Goal: Task Accomplishment & Management: Use online tool/utility

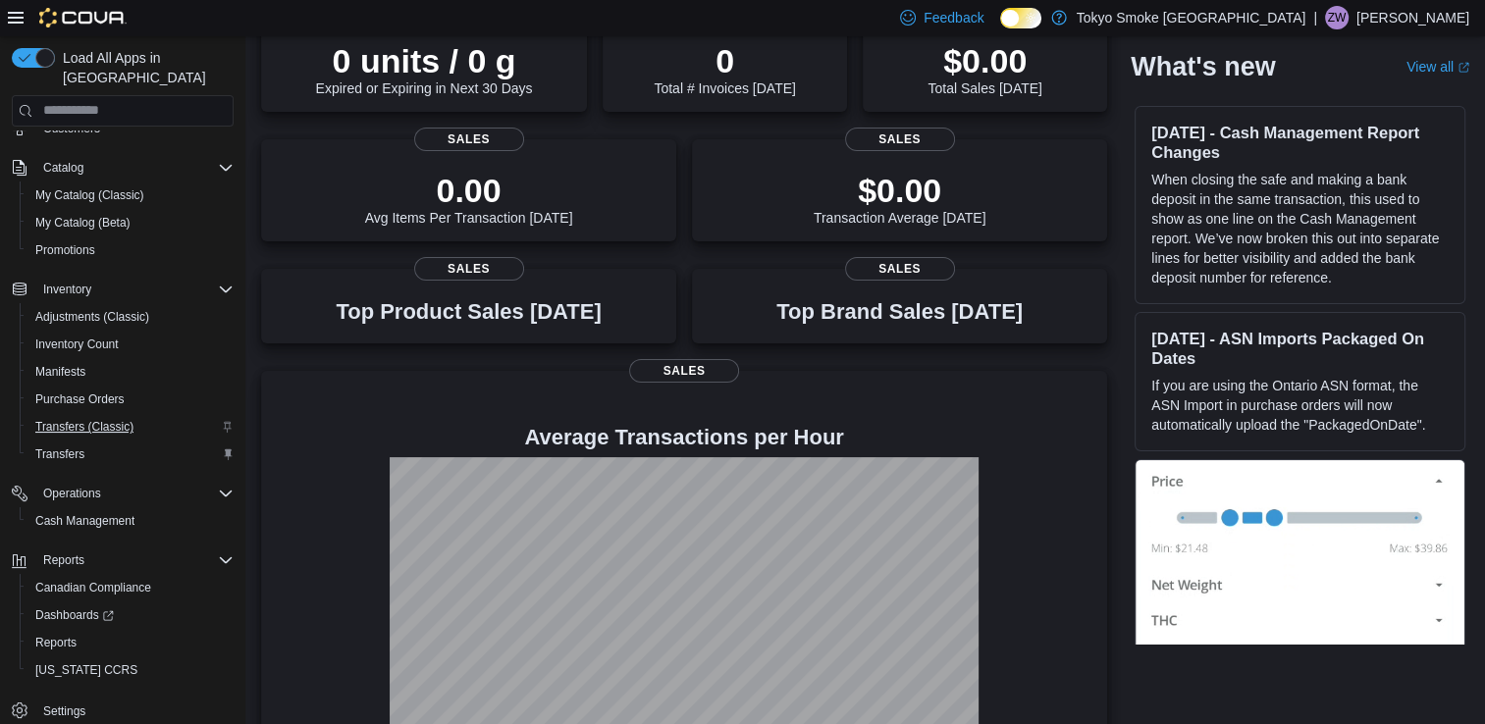
scroll to position [188, 0]
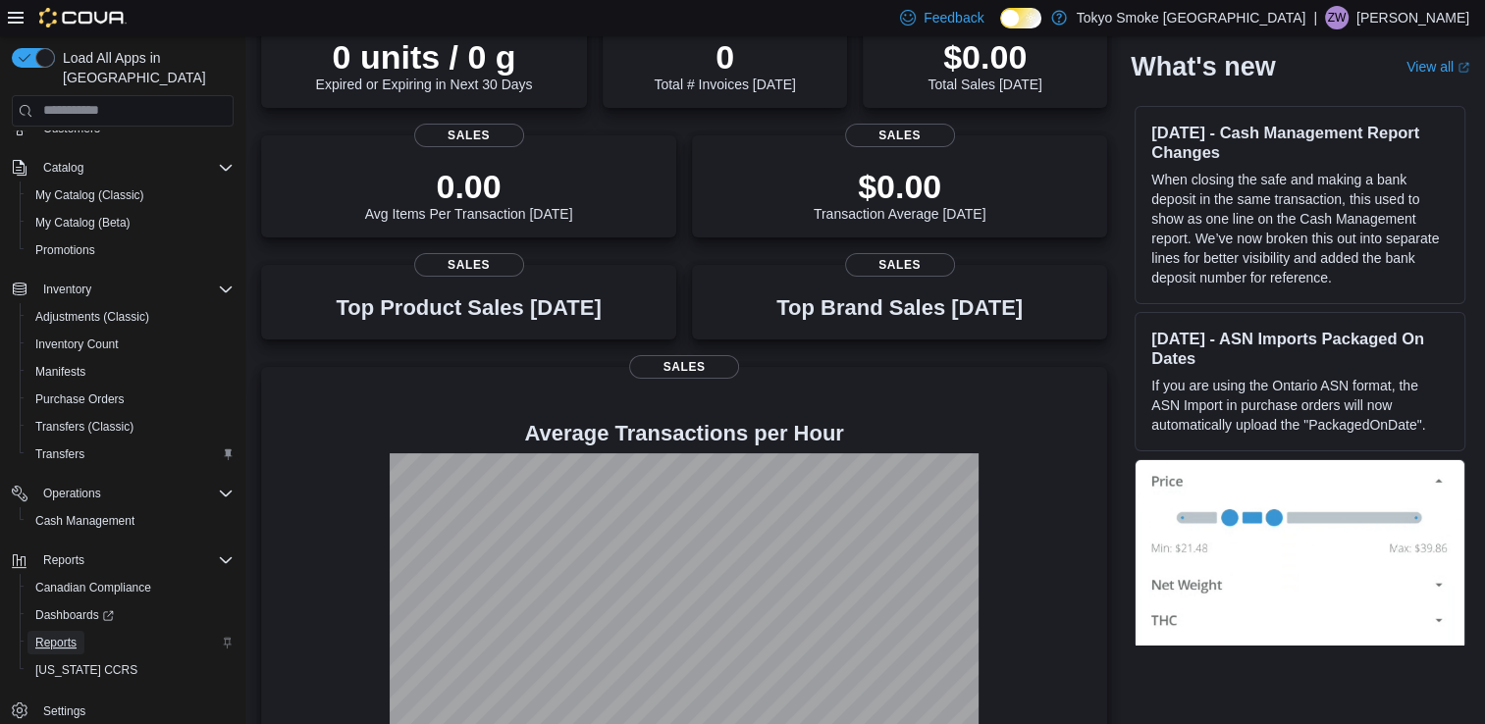
click at [70, 631] on span "Reports" at bounding box center [55, 643] width 41 height 24
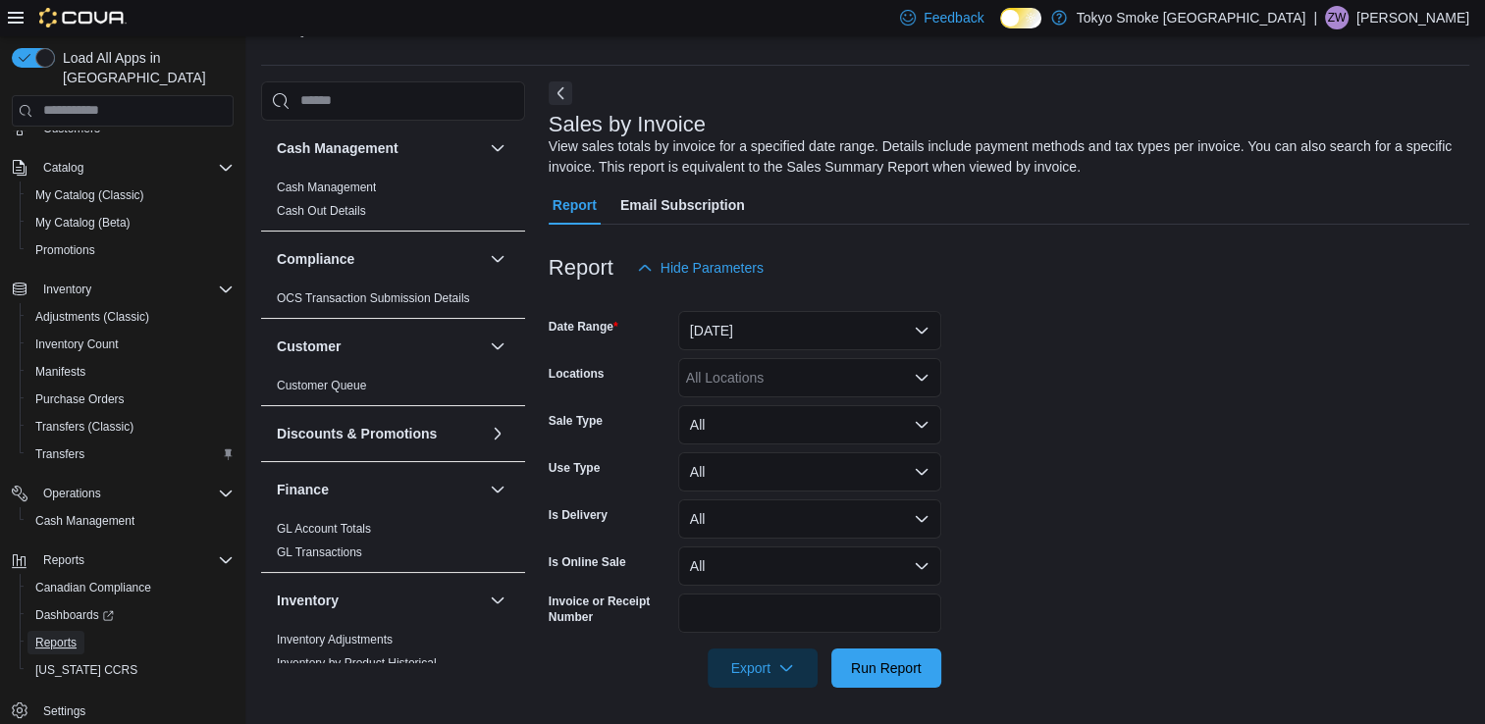
scroll to position [52, 0]
click at [774, 340] on button "[DATE]" at bounding box center [809, 328] width 263 height 39
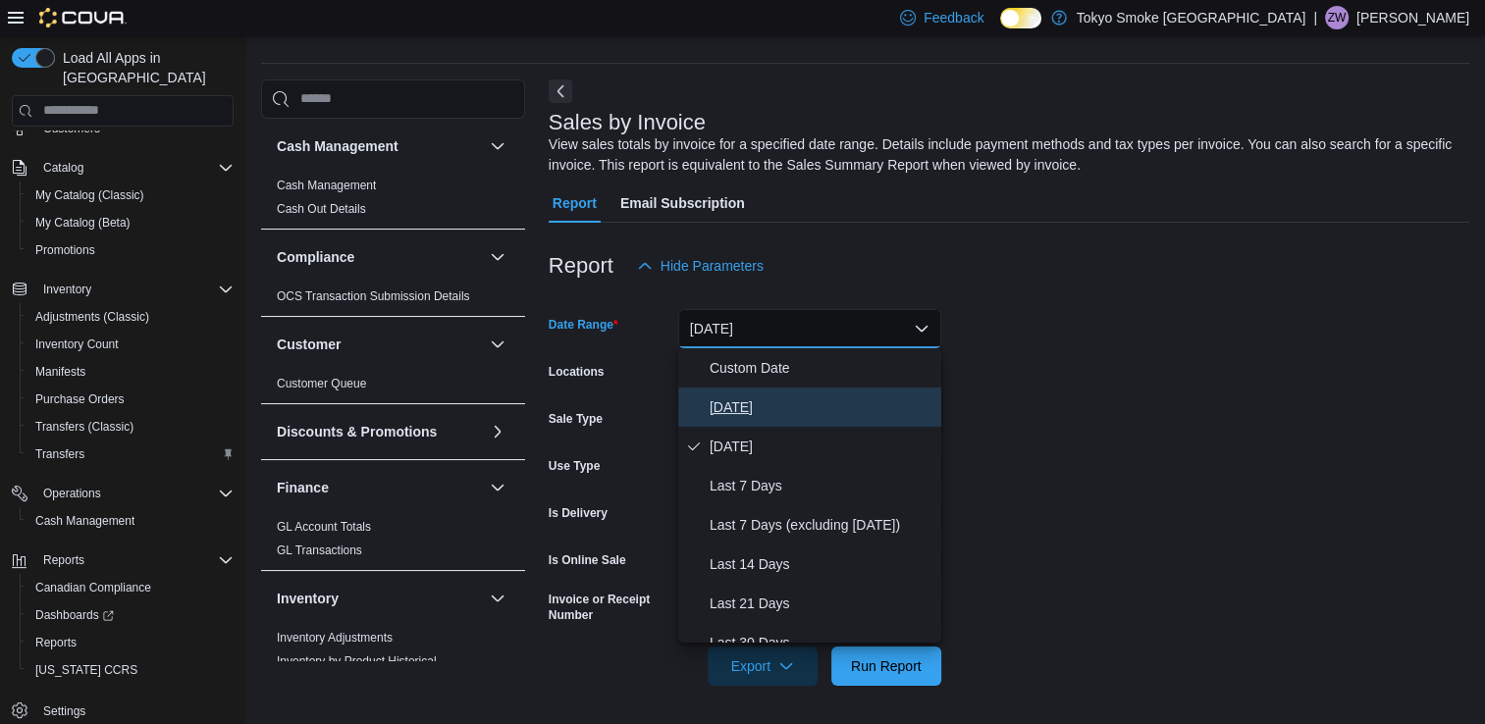
click at [769, 397] on span "[DATE]" at bounding box center [822, 408] width 224 height 24
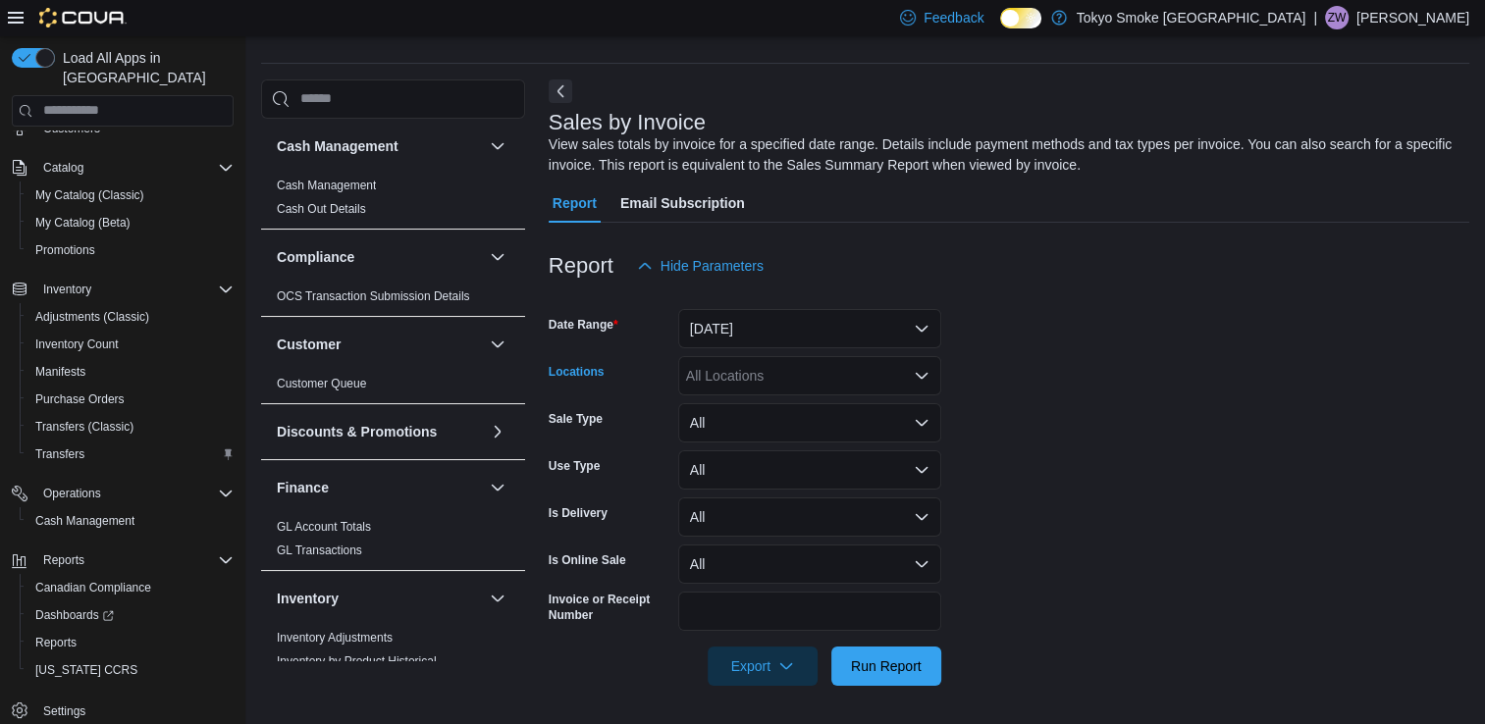
click at [836, 373] on div "All Locations" at bounding box center [809, 375] width 263 height 39
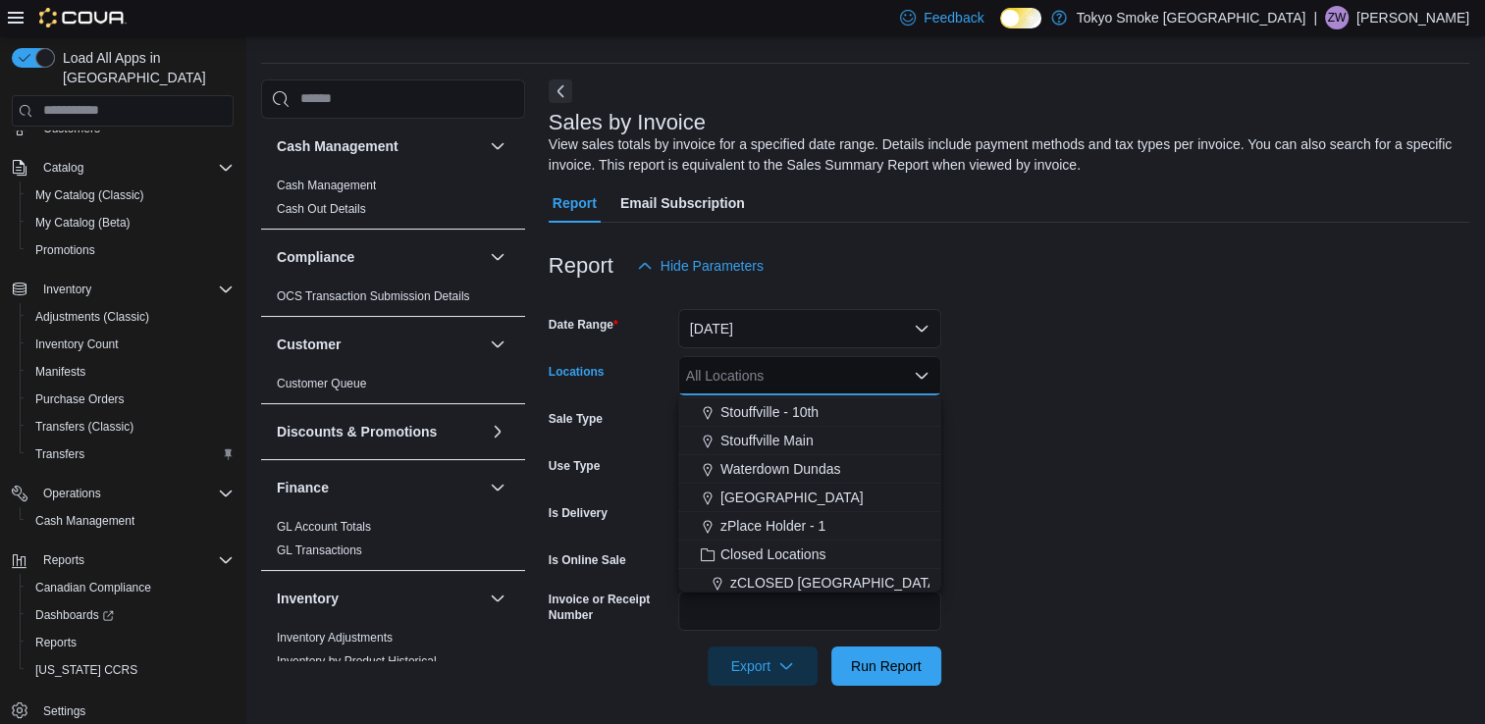
scroll to position [424, 0]
click at [769, 442] on span "Stouffville Main" at bounding box center [766, 441] width 93 height 20
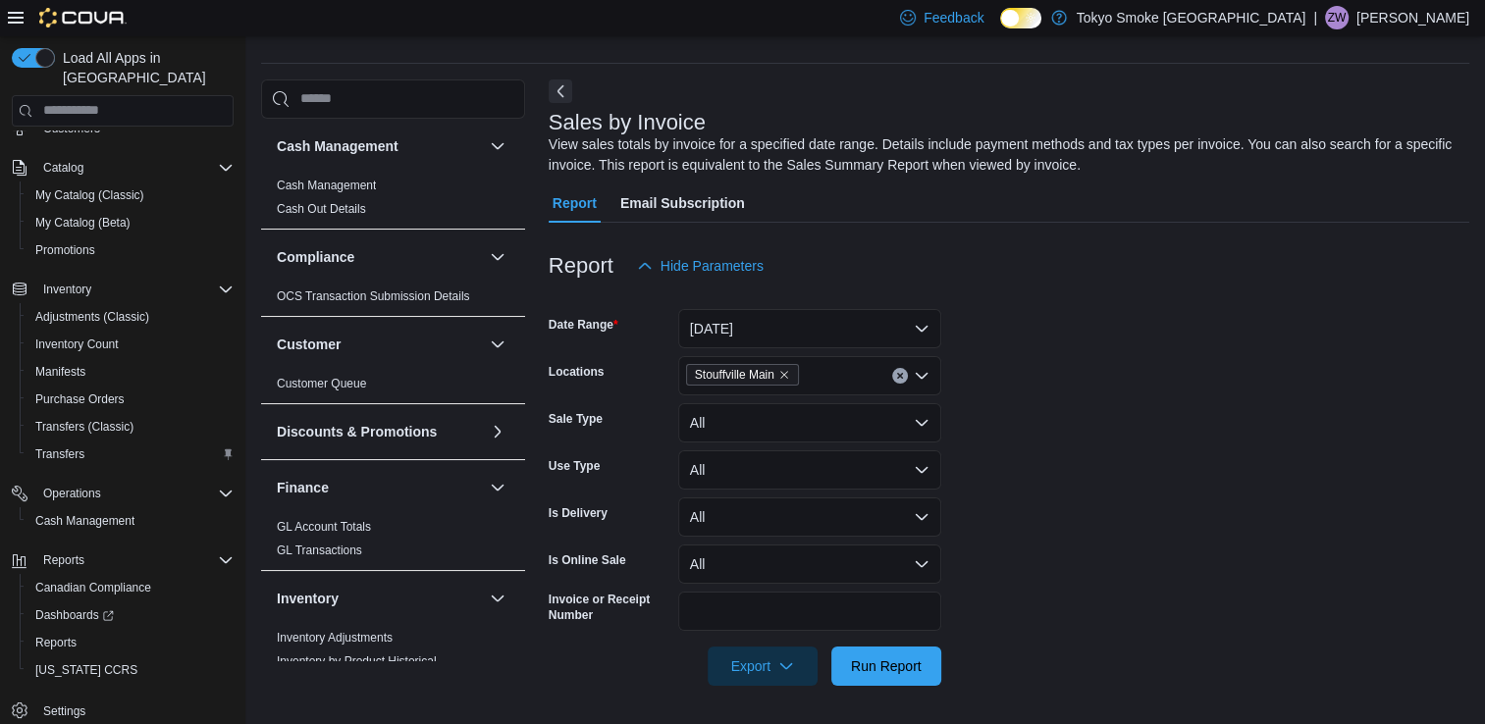
click at [1001, 455] on form "Date Range [DATE] Locations [GEOGRAPHIC_DATA] Main Sale Type All Use Type All I…" at bounding box center [1009, 486] width 921 height 400
click at [929, 673] on button "Run Report" at bounding box center [886, 665] width 110 height 39
